Goal: Transaction & Acquisition: Purchase product/service

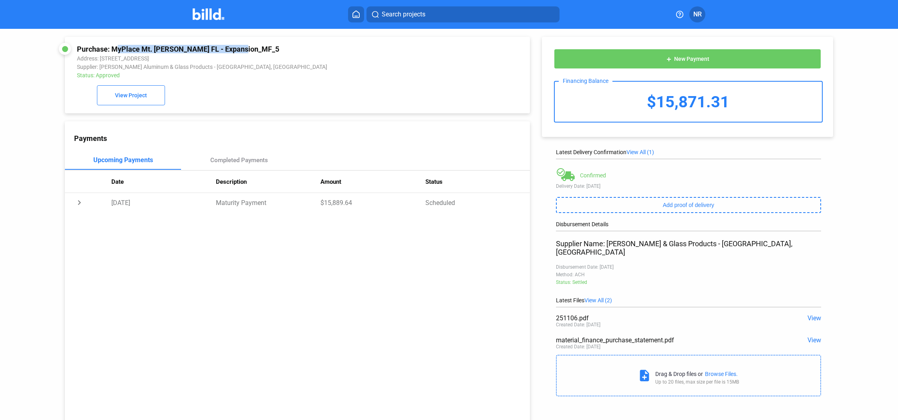
click at [204, 10] on img at bounding box center [209, 14] width 32 height 12
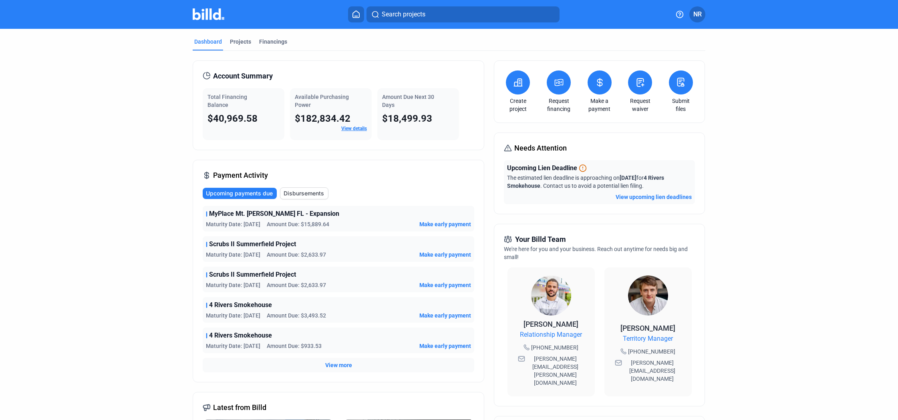
click at [223, 127] on div "Total Financing Balance $40,969.58" at bounding box center [244, 114] width 82 height 52
click at [235, 38] on div "Projects" at bounding box center [240, 42] width 21 height 8
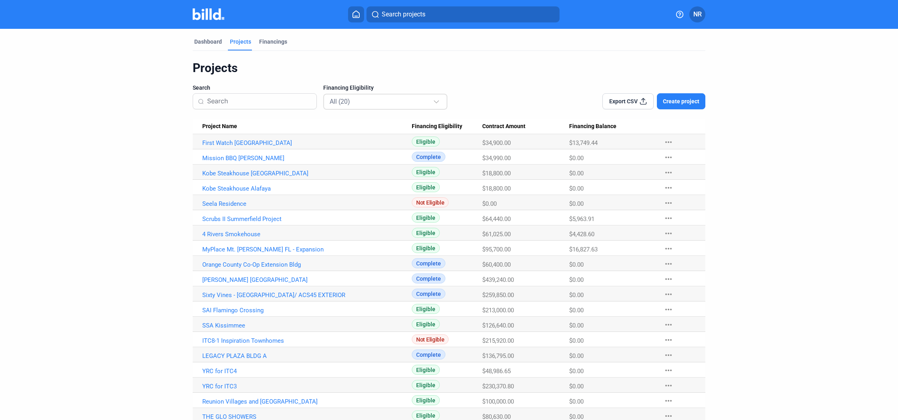
click at [412, 99] on div "All (20)" at bounding box center [381, 101] width 103 height 10
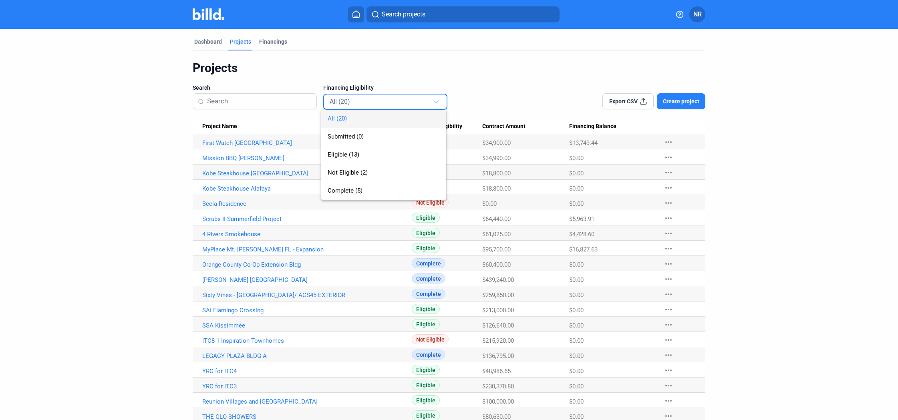
click at [308, 120] on div at bounding box center [449, 210] width 898 height 420
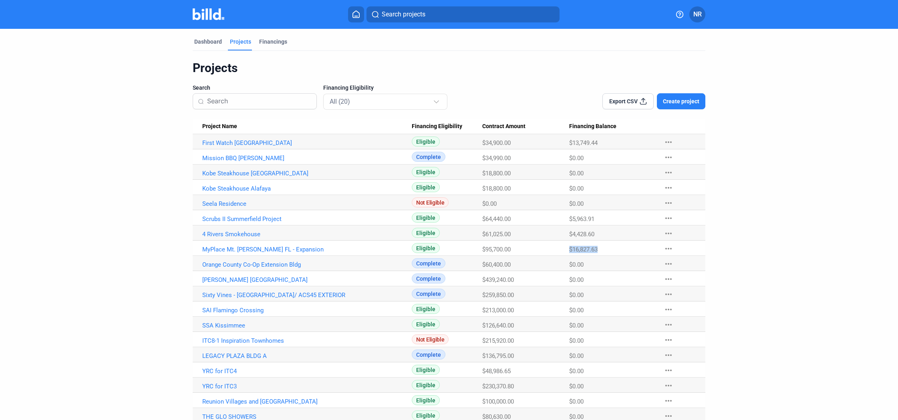
drag, startPoint x: 558, startPoint y: 248, endPoint x: 606, endPoint y: 251, distance: 48.2
click at [606, 251] on tr "MyPlace Mt. [PERSON_NAME] FL - Expansion Eligible $95,700.00 $16,827.63 more_ho…" at bounding box center [449, 248] width 513 height 15
click at [556, 113] on div "Projects Search Financing Eligibility All (20) Export CSV Create project Projec…" at bounding box center [449, 249] width 513 height 378
drag, startPoint x: 567, startPoint y: 231, endPoint x: 597, endPoint y: 235, distance: 30.2
click at [597, 235] on div "$4,428.60" at bounding box center [612, 234] width 87 height 7
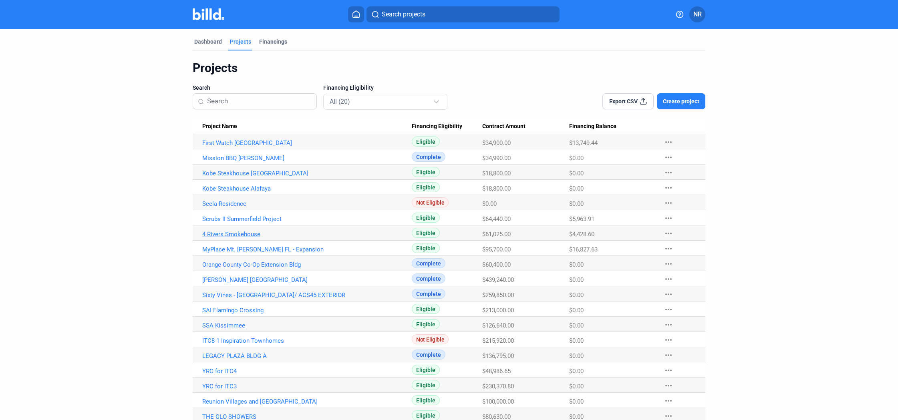
click at [220, 232] on link "4 Rivers Smokehouse" at bounding box center [306, 234] width 209 height 7
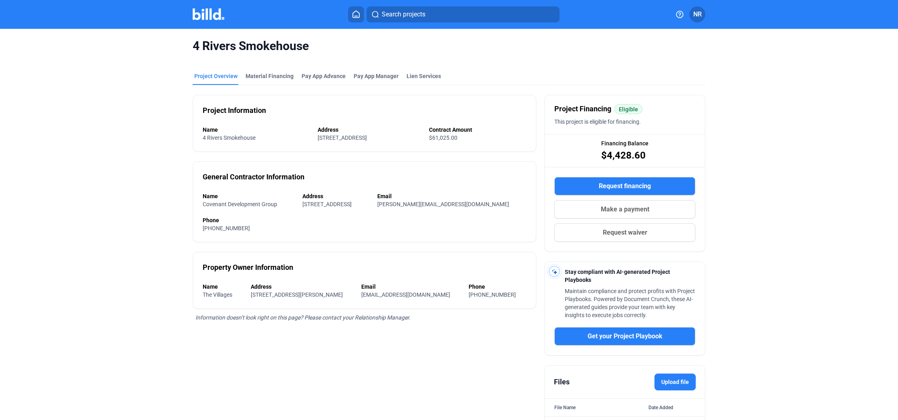
click at [514, 80] on div "Project Overview Material Financing Pay App Advance Pay App Manager Lien Servic…" at bounding box center [449, 78] width 513 height 13
click at [489, 80] on div "Project Overview Material Financing Pay App Advance Pay App Manager Lien Servic…" at bounding box center [449, 78] width 513 height 13
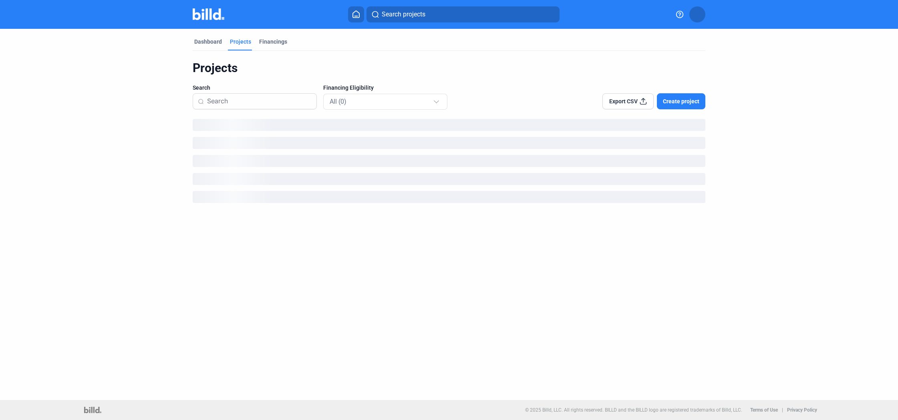
click at [215, 20] on img at bounding box center [209, 14] width 32 height 12
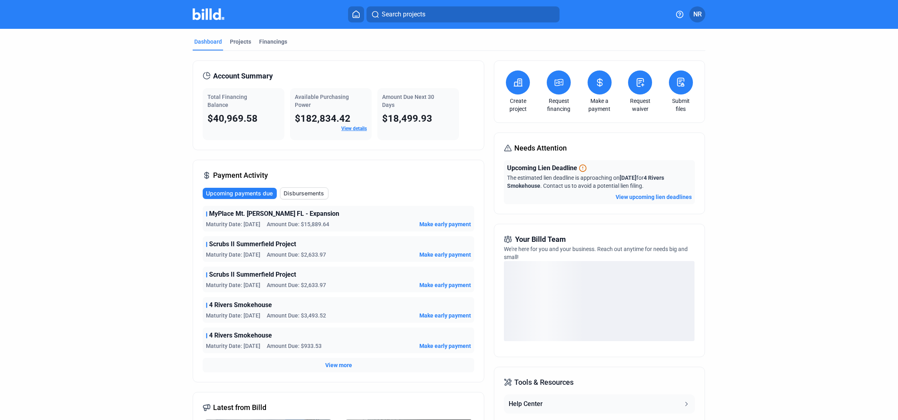
scroll to position [0, 0]
click at [430, 114] on div "$18,499.93" at bounding box center [418, 118] width 72 height 13
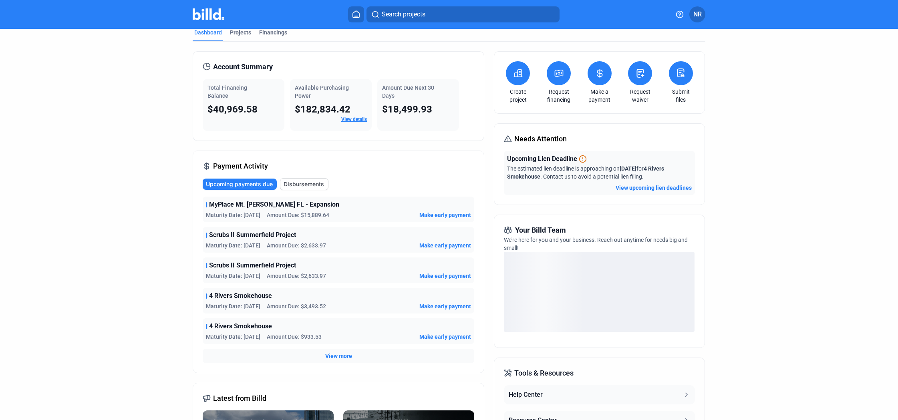
click at [428, 118] on div "Amount Due Next 30 Days $18,499.93" at bounding box center [418, 105] width 82 height 52
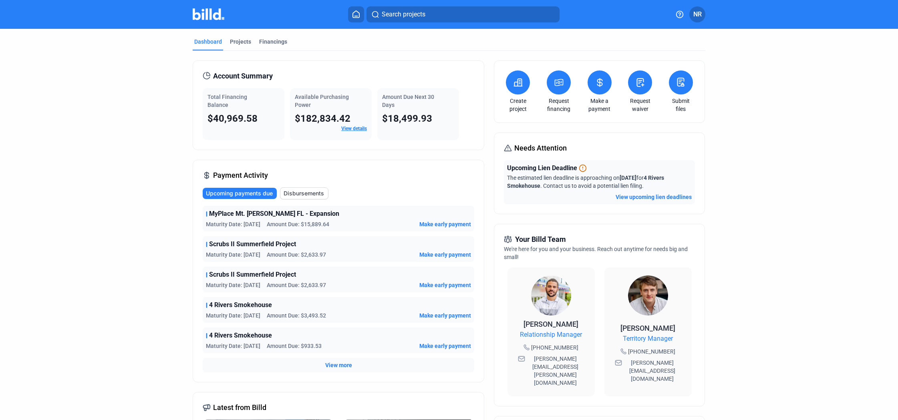
scroll to position [0, 0]
click at [213, 240] on span "Scrubs II Summerfield Project" at bounding box center [252, 244] width 87 height 10
click at [303, 316] on span "Amount Due: $3,493.52" at bounding box center [296, 315] width 59 height 8
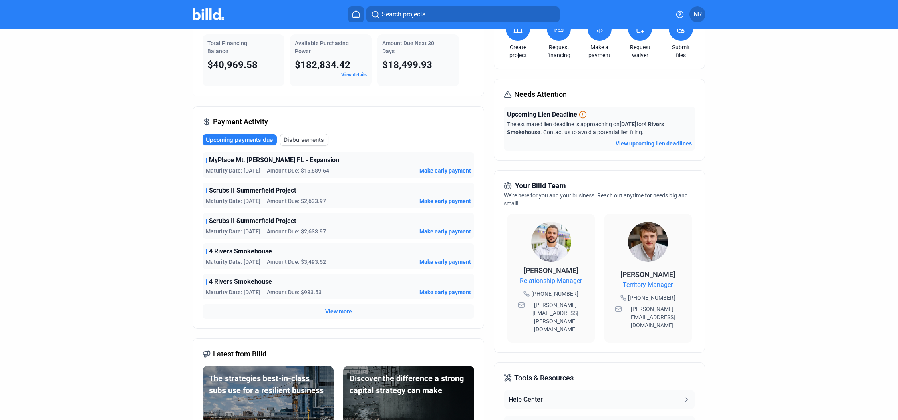
scroll to position [55, 0]
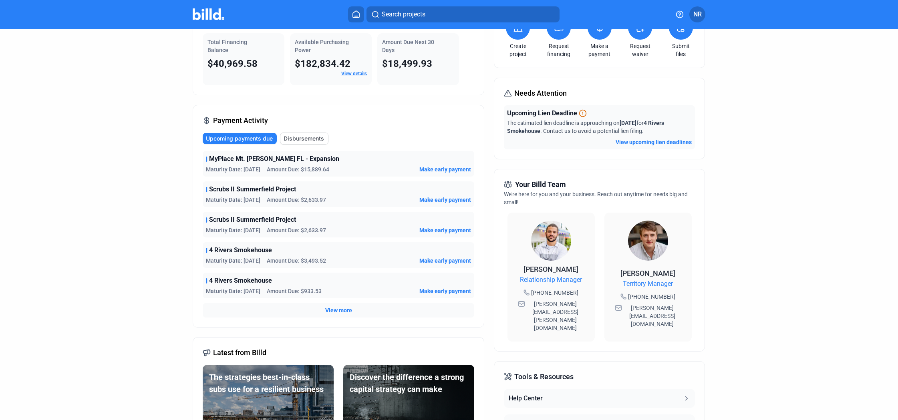
click at [347, 310] on span "View more" at bounding box center [338, 310] width 27 height 8
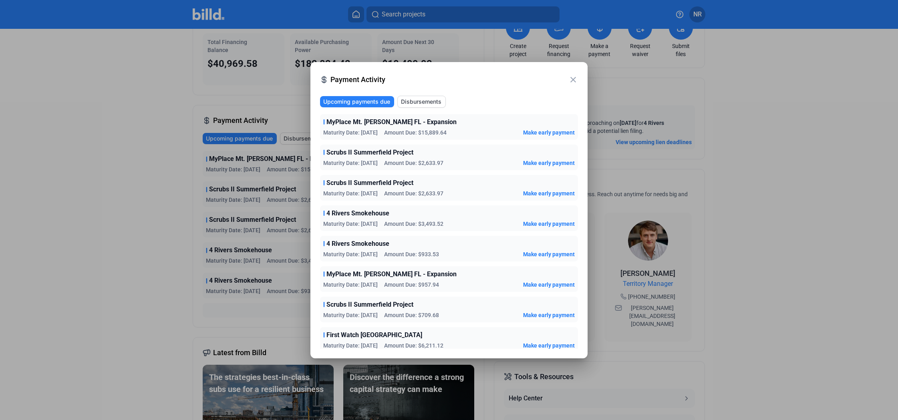
scroll to position [0, 0]
click at [576, 78] on mat-icon "close" at bounding box center [573, 80] width 10 height 10
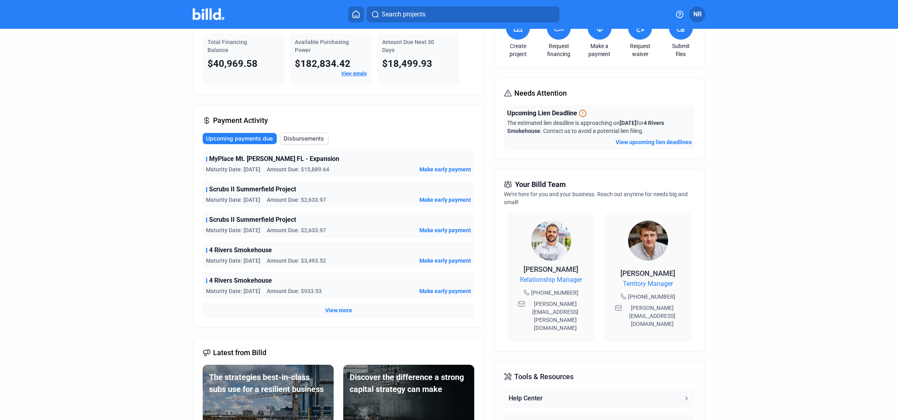
click at [334, 310] on span "View more" at bounding box center [338, 310] width 27 height 8
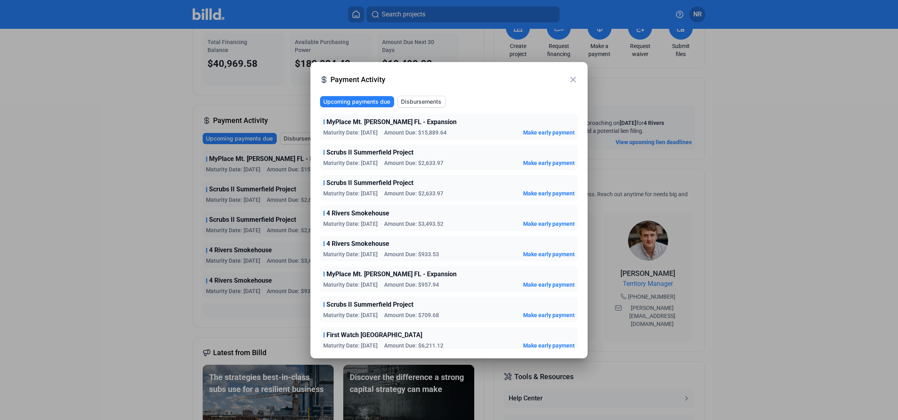
scroll to position [0, 0]
click at [572, 80] on mat-icon "close" at bounding box center [573, 80] width 10 height 10
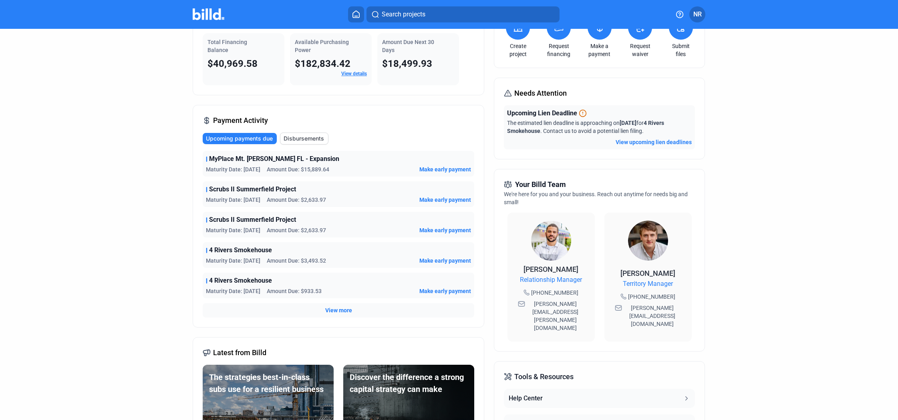
click at [444, 91] on div "Account Summary Total Financing Balance $40,969.58 Available Purchasing Power $…" at bounding box center [338, 51] width 291 height 90
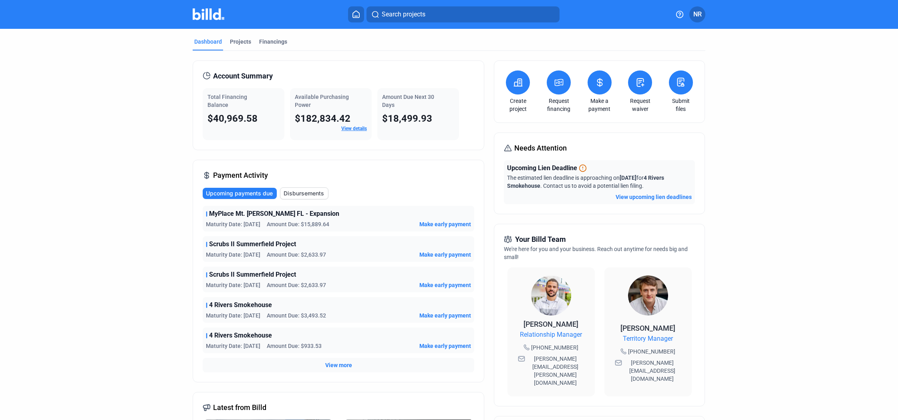
click at [448, 54] on div "Account Summary Total Financing Balance $40,969.58 Available Purchasing Power $…" at bounding box center [449, 313] width 513 height 525
click at [244, 46] on div "Projects" at bounding box center [240, 44] width 24 height 13
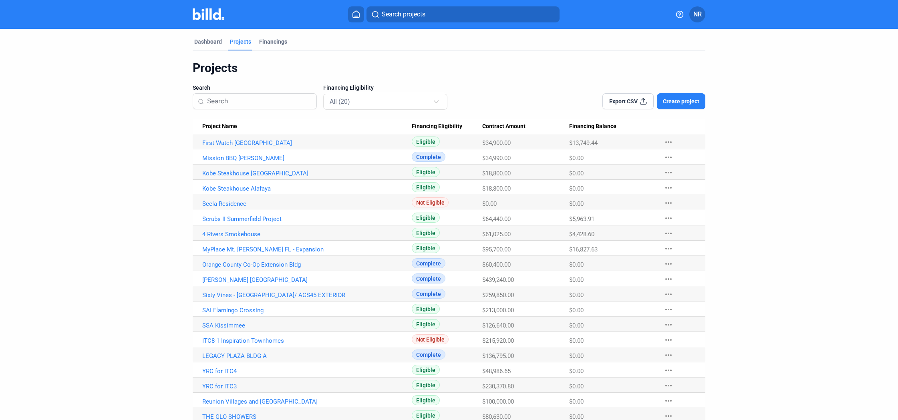
click at [206, 32] on mat-tab-group "Dashboard Projects Financings Projects Search Financing Eligibility All (20) Ex…" at bounding box center [449, 234] width 513 height 410
click at [205, 38] on div "Dashboard" at bounding box center [208, 42] width 28 height 8
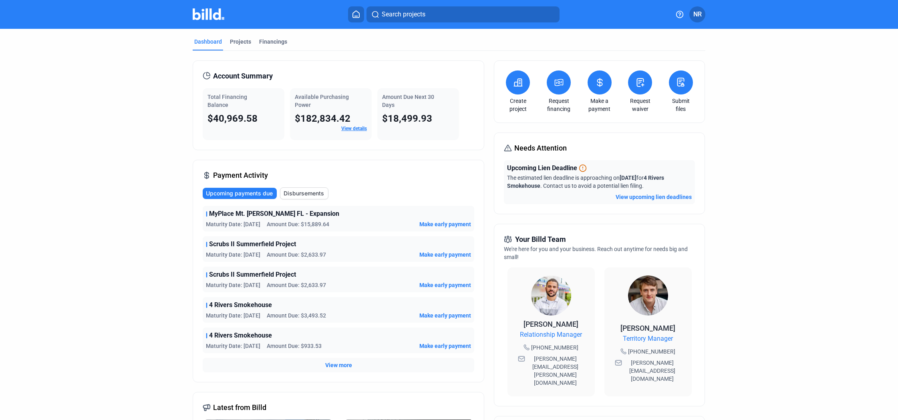
click at [661, 195] on button "View upcoming lien deadlines" at bounding box center [653, 197] width 76 height 8
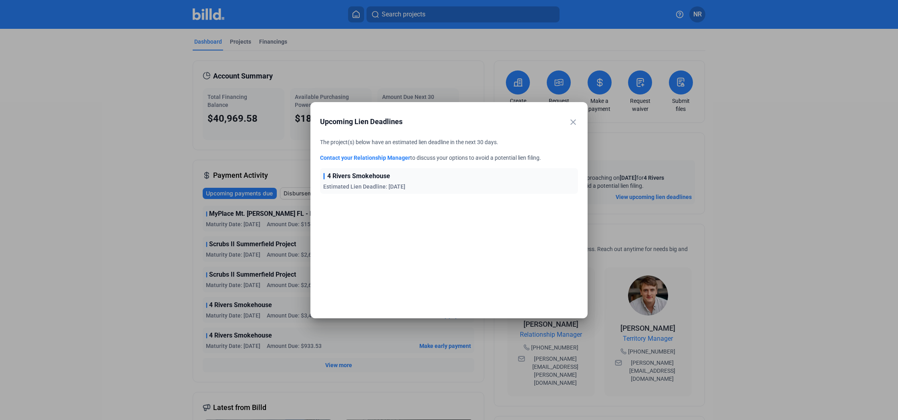
drag, startPoint x: 464, startPoint y: 179, endPoint x: 364, endPoint y: 178, distance: 100.1
click at [464, 179] on div "4 Rivers Smokehouse Estimated Lien Deadline: [DATE]" at bounding box center [449, 181] width 258 height 26
click at [332, 179] on span "4 Rivers Smokehouse" at bounding box center [358, 176] width 63 height 10
click at [578, 122] on mat-dialog-container "close Upcoming Lien Deadlines The project(s) below have an estimated lien deadl…" at bounding box center [448, 210] width 277 height 216
click at [576, 121] on mat-icon "close" at bounding box center [573, 122] width 10 height 10
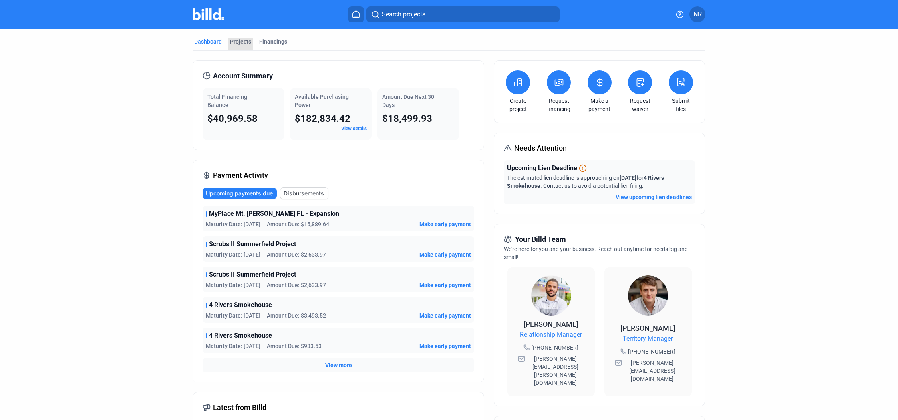
click at [236, 46] on div "Projects" at bounding box center [240, 44] width 24 height 13
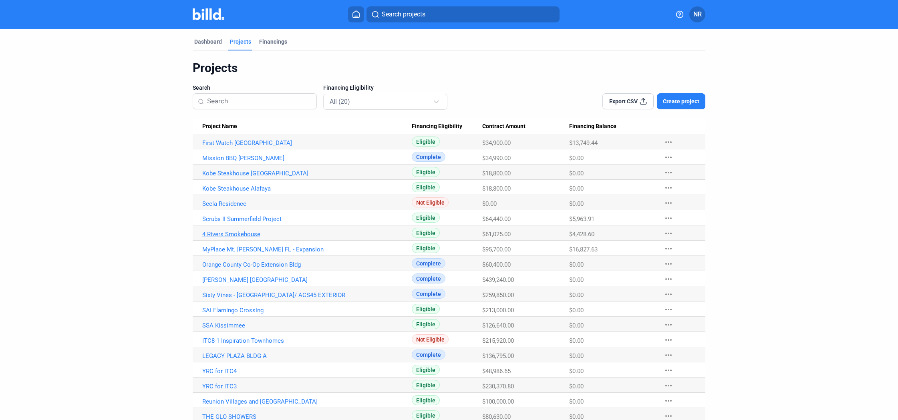
click at [233, 232] on link "4 Rivers Smokehouse" at bounding box center [306, 234] width 209 height 7
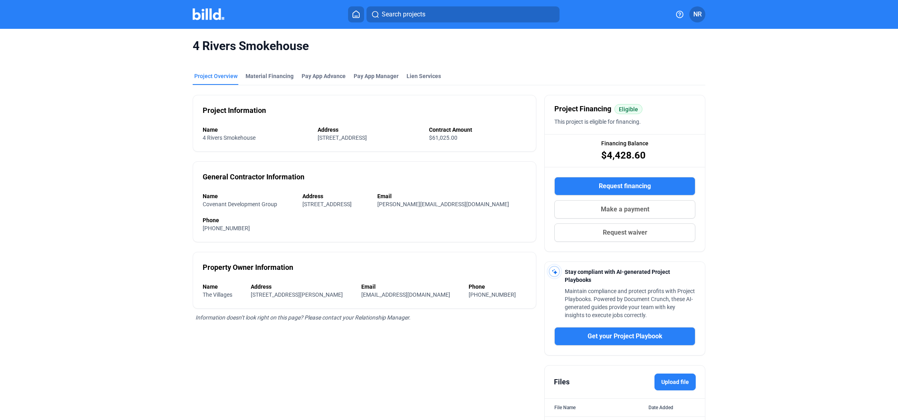
click at [615, 184] on span "Request financing" at bounding box center [625, 186] width 52 height 10
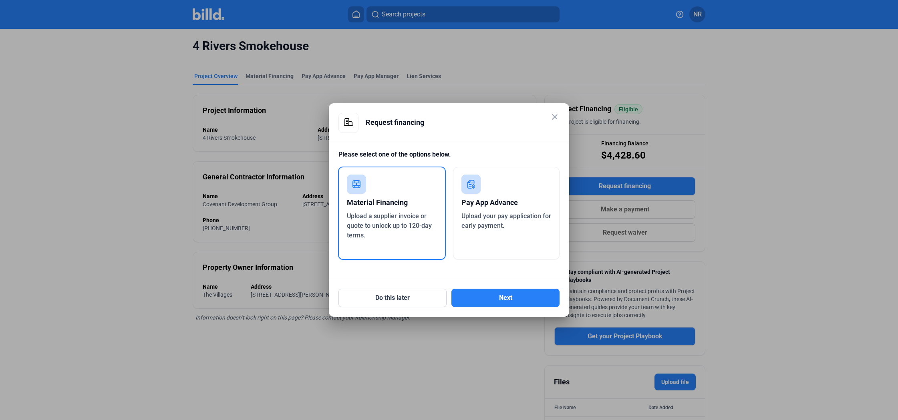
click at [394, 201] on div "Material Financing" at bounding box center [392, 203] width 90 height 18
click at [472, 296] on button "Next" at bounding box center [505, 298] width 108 height 18
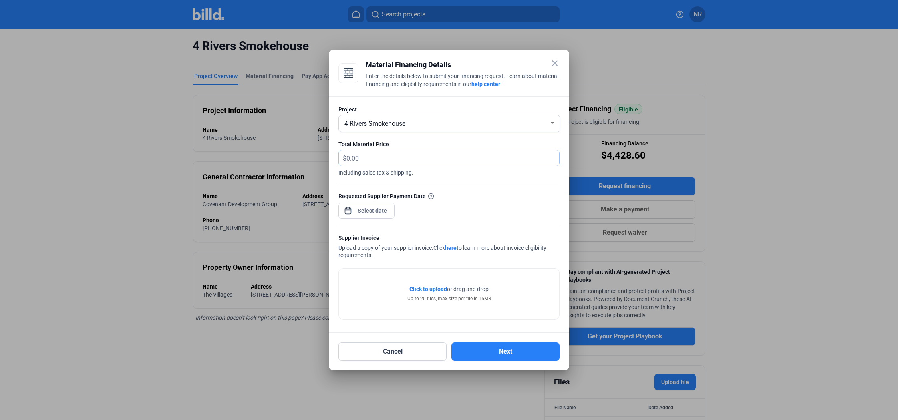
click at [370, 161] on input "text" at bounding box center [452, 158] width 213 height 16
type input "2"
type input "2,822.77"
click at [378, 213] on div "close Material Financing Details Enter the details below to submit your financi…" at bounding box center [449, 210] width 898 height 420
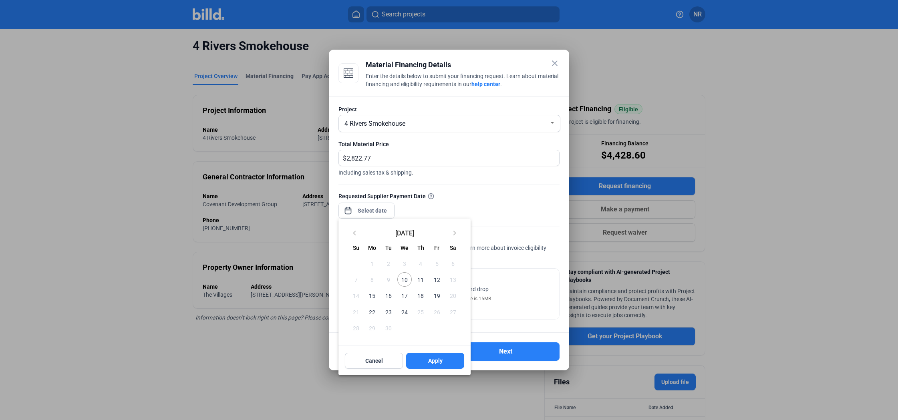
click at [411, 280] on span "10" at bounding box center [404, 279] width 14 height 14
click at [435, 294] on span "19" at bounding box center [436, 295] width 14 height 14
click at [434, 361] on span "Apply" at bounding box center [435, 361] width 14 height 8
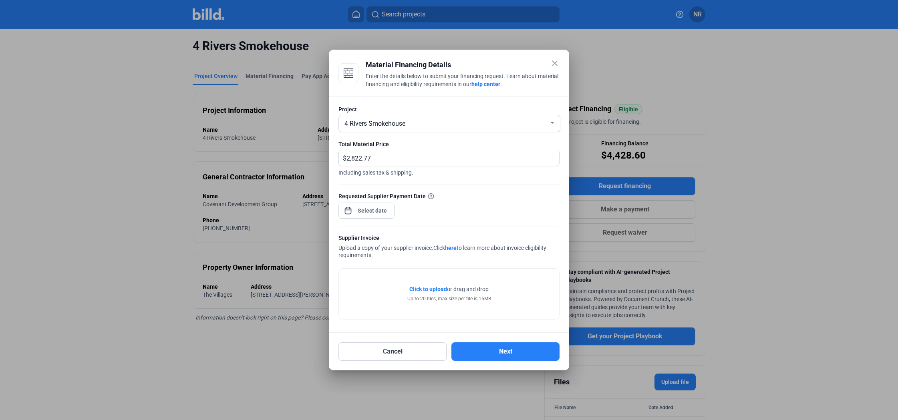
type input "[DATE]"
click at [408, 214] on div "Requested Supplier Payment Date [DATE]" at bounding box center [448, 209] width 221 height 35
click at [370, 203] on div "[DATE]" at bounding box center [366, 210] width 56 height 18
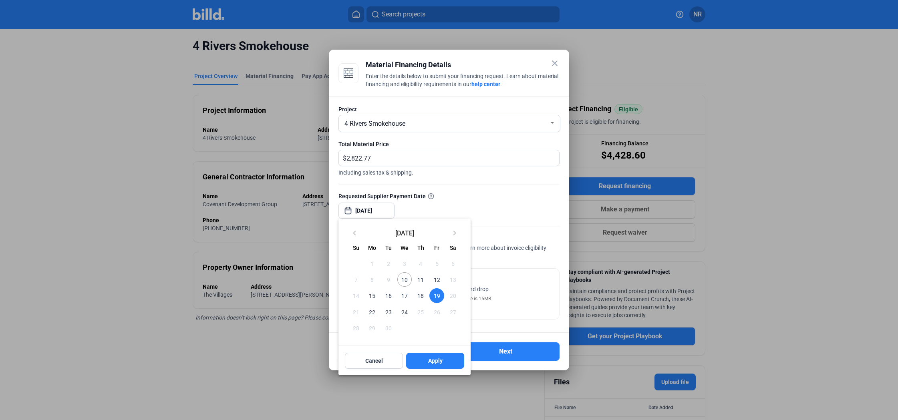
click at [370, 312] on span "22" at bounding box center [372, 312] width 14 height 14
click at [482, 194] on div at bounding box center [449, 210] width 898 height 420
click at [478, 285] on div at bounding box center [449, 210] width 898 height 420
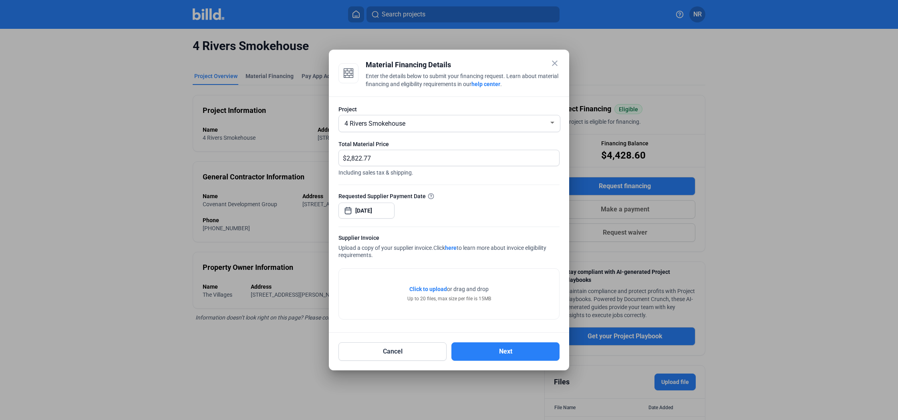
click at [450, 292] on span "or drag and drop" at bounding box center [468, 289] width 42 height 8
click at [426, 289] on span "Click to upload" at bounding box center [428, 289] width 38 height 6
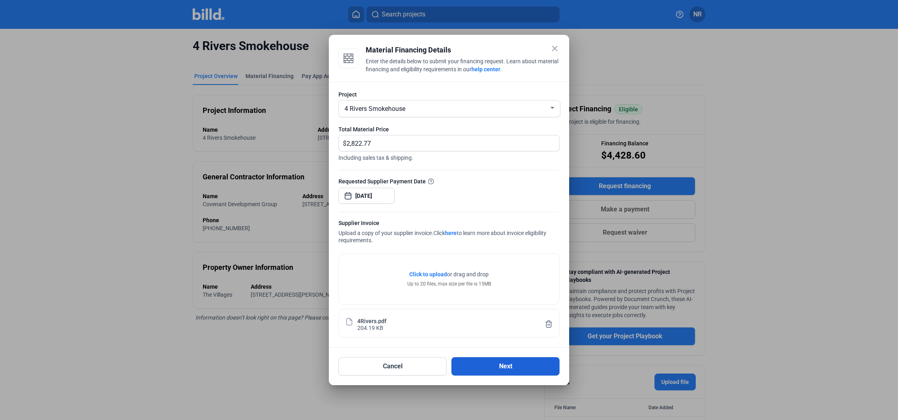
click at [506, 369] on button "Next" at bounding box center [505, 366] width 108 height 18
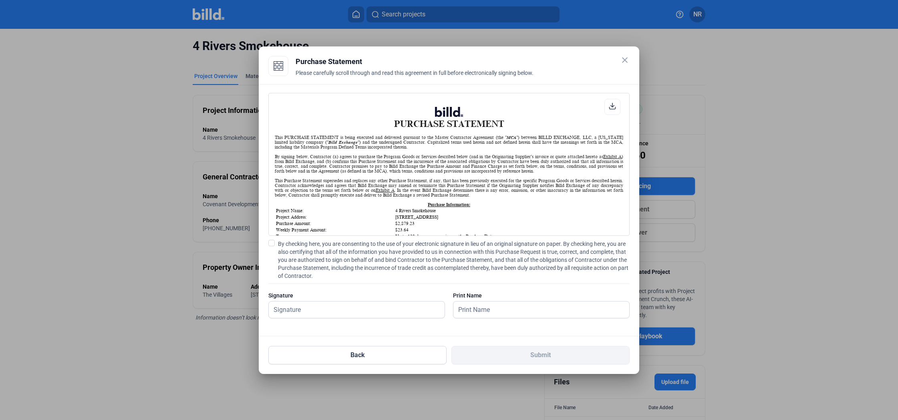
scroll to position [7, 0]
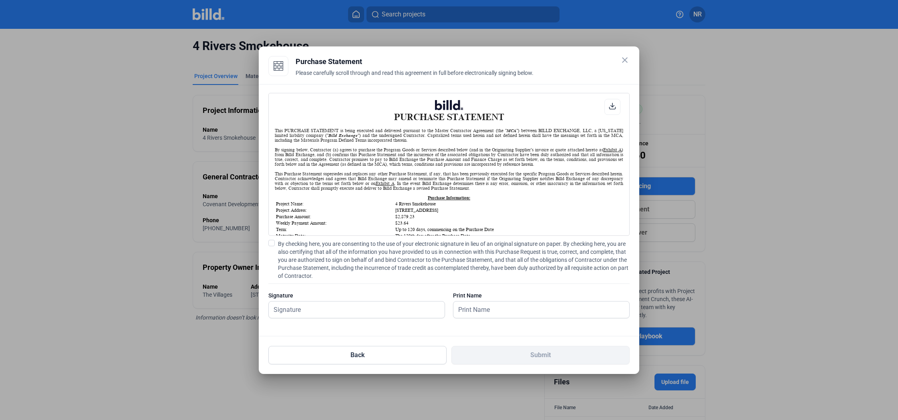
click at [274, 240] on span at bounding box center [271, 243] width 6 height 6
click at [0, 0] on input "By checking here, you are consenting to the use of your electronic signature in…" at bounding box center [0, 0] width 0 height 0
click at [287, 304] on input "text" at bounding box center [357, 309] width 176 height 16
type input "[PERSON_NAME]"
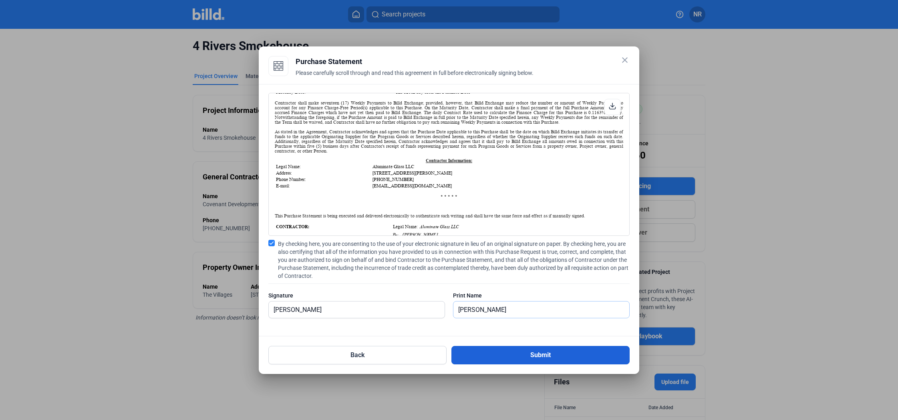
scroll to position [0, 0]
type input "[PERSON_NAME]"
click at [516, 350] on button "Submit" at bounding box center [540, 355] width 178 height 18
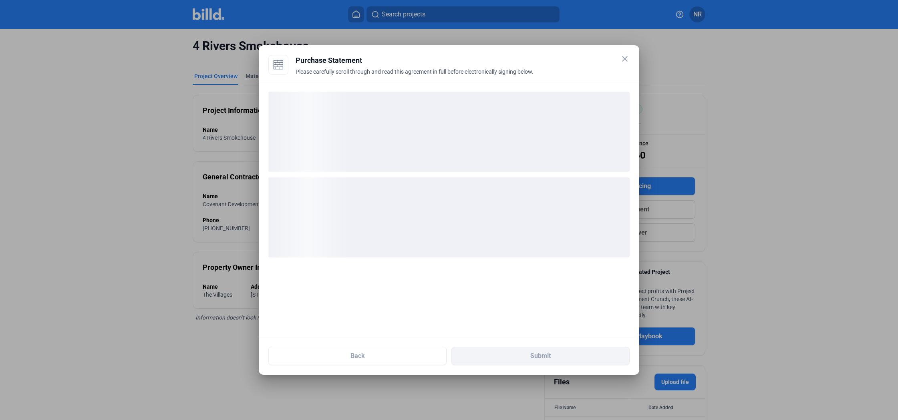
scroll to position [0, 0]
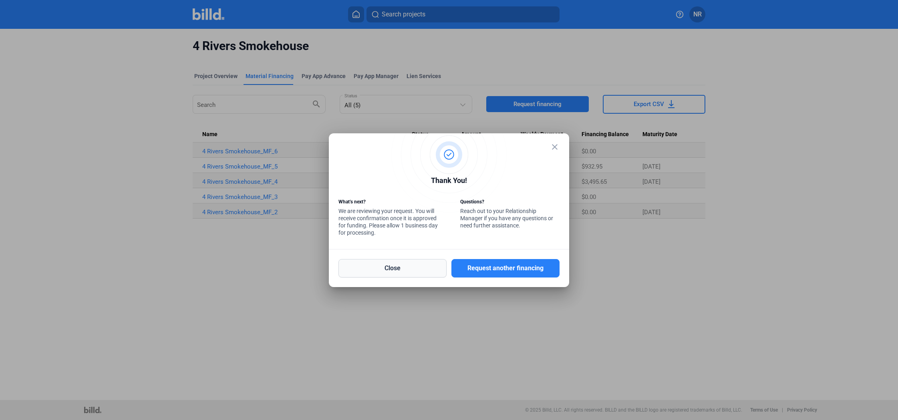
click at [420, 272] on button "Close" at bounding box center [392, 268] width 108 height 18
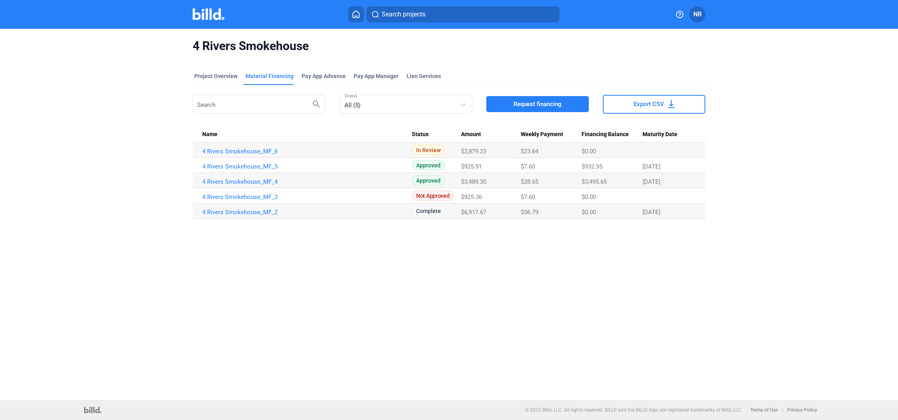
scroll to position [0, 0]
click at [202, 19] on img at bounding box center [209, 14] width 32 height 12
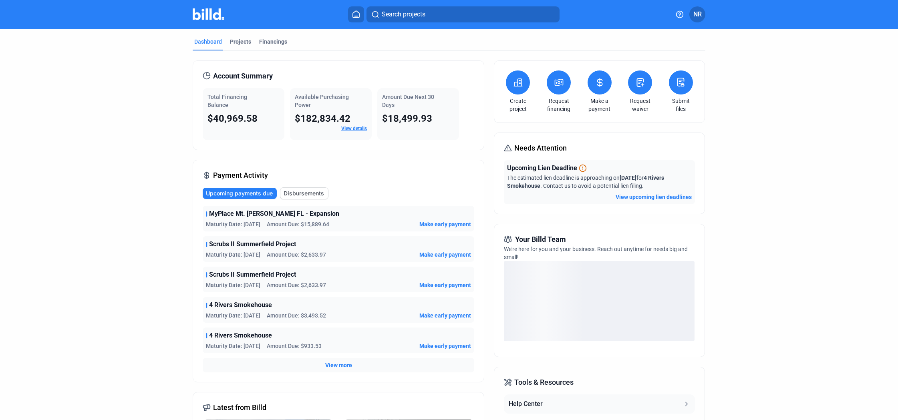
click at [636, 196] on button "View upcoming lien deadlines" at bounding box center [653, 197] width 76 height 8
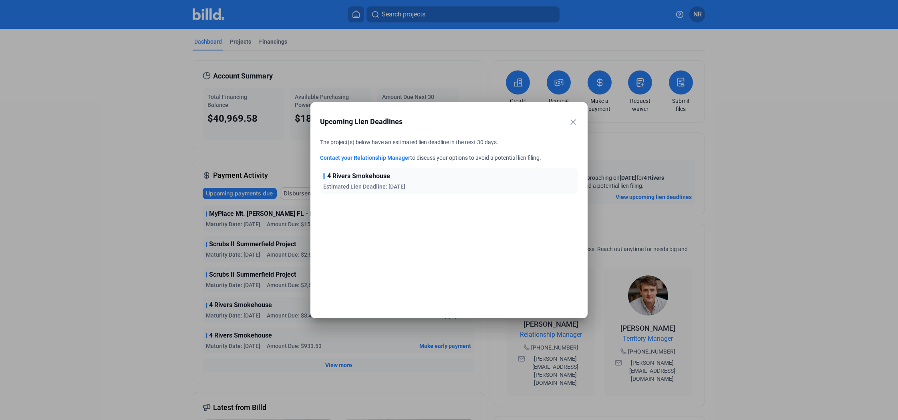
click at [572, 121] on mat-icon "close" at bounding box center [573, 122] width 10 height 10
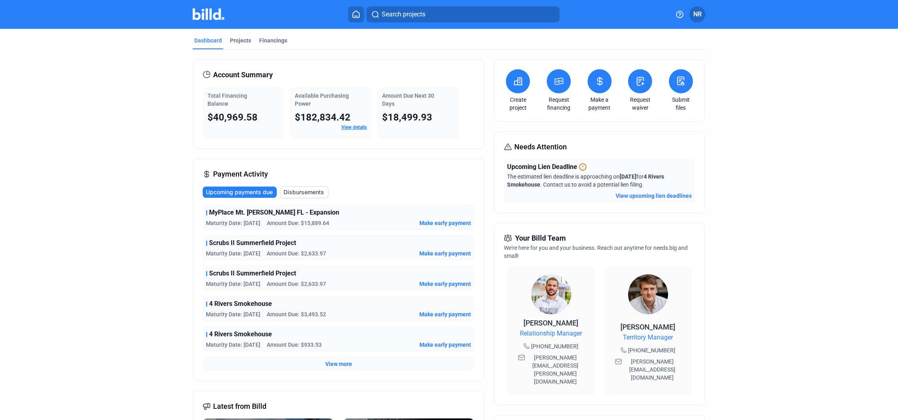
scroll to position [3, 0]
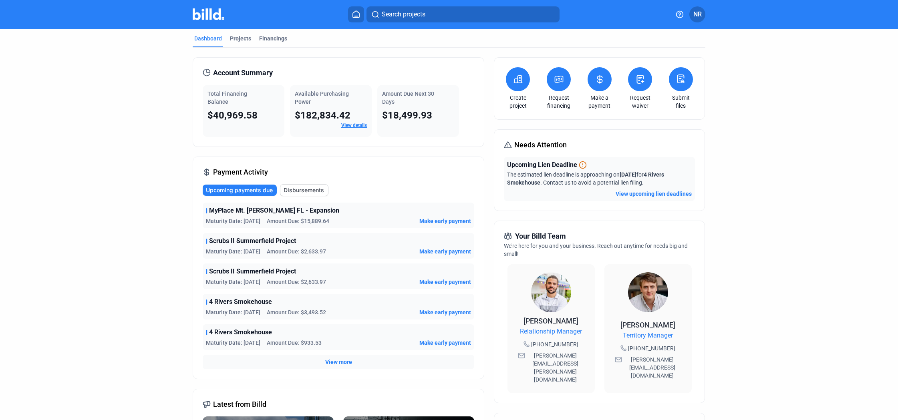
click at [449, 177] on div "Payment Activity Upcoming payments due Disbursements MyPlace Mt. [PERSON_NAME] …" at bounding box center [338, 268] width 291 height 223
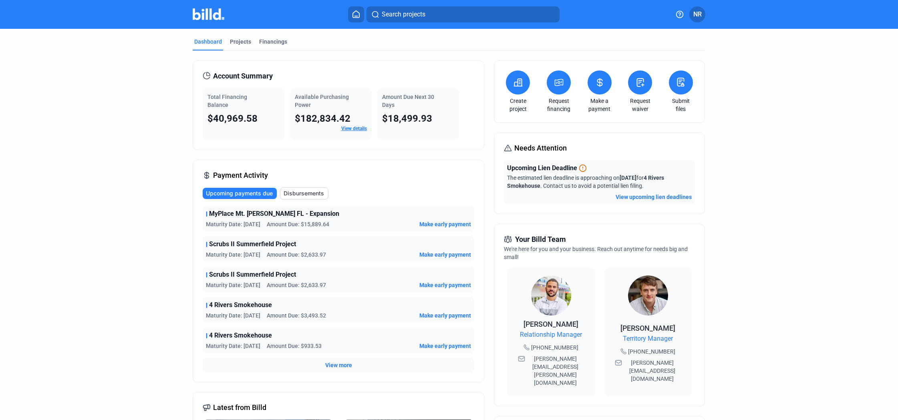
scroll to position [0, 0]
